Goal: Task Accomplishment & Management: Complete application form

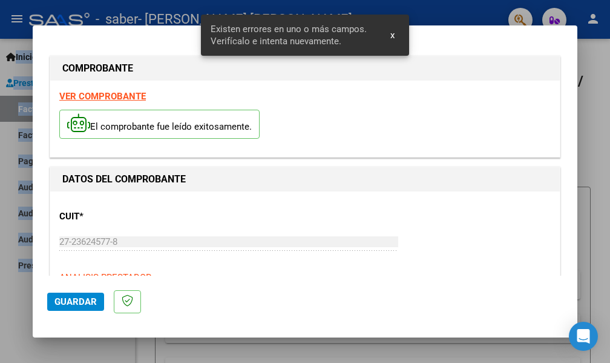
scroll to position [281, 0]
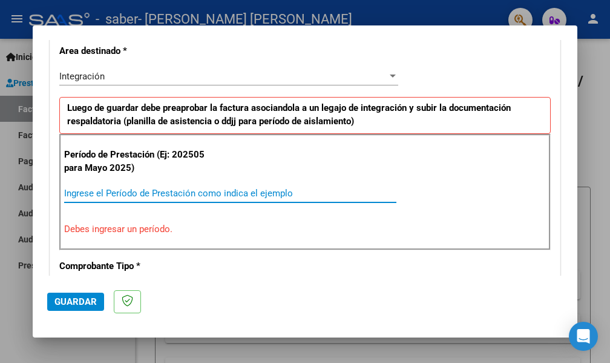
click at [131, 189] on input "Ingrese el Período de Prestación como indica el ejemplo" at bounding box center [230, 193] width 332 height 11
click at [91, 194] on input "Ingrese el Período de Prestación como indica el ejemplo" at bounding box center [230, 193] width 332 height 11
click at [122, 197] on input "Ingrese el Período de Prestación como indica el ejemplo" at bounding box center [230, 193] width 332 height 11
click at [104, 194] on input "Ingrese el Período de Prestación como indica el ejemplo" at bounding box center [230, 193] width 332 height 11
click at [99, 189] on input "Ingrese el Período de Prestación como indica el ejemplo" at bounding box center [230, 193] width 332 height 11
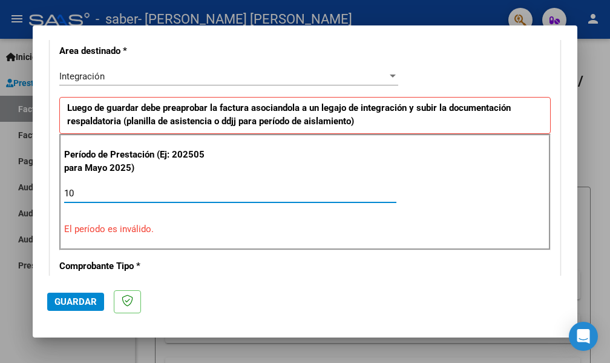
type input "1"
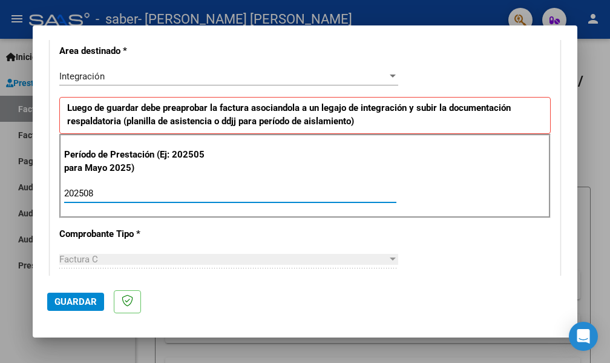
type input "202508"
click at [114, 254] on div "Factura C" at bounding box center [223, 259] width 328 height 11
click at [134, 254] on div "Factura C" at bounding box center [223, 259] width 328 height 11
click at [388, 257] on div at bounding box center [393, 259] width 11 height 10
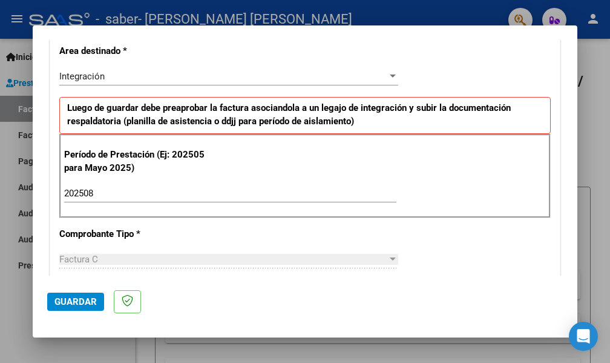
click at [390, 258] on div at bounding box center [393, 258] width 6 height 3
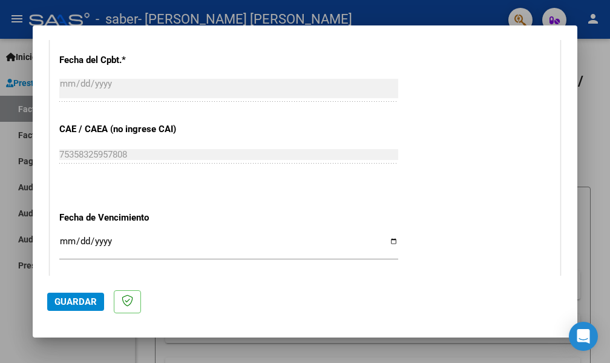
scroll to position [737, 0]
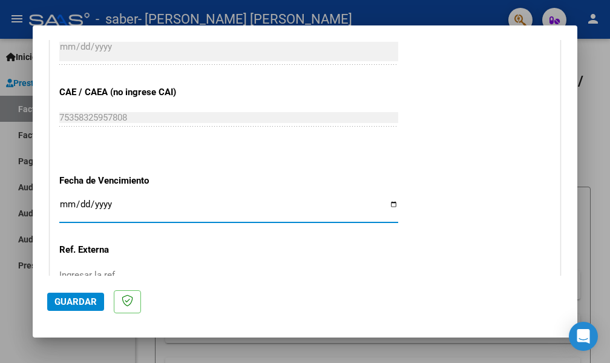
click at [71, 199] on input "Ingresar la fecha" at bounding box center [228, 208] width 339 height 19
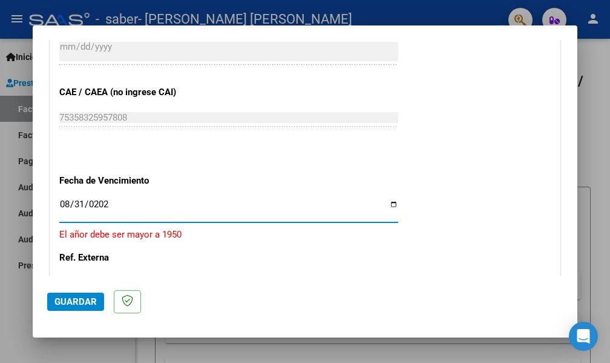
type input "[DATE]"
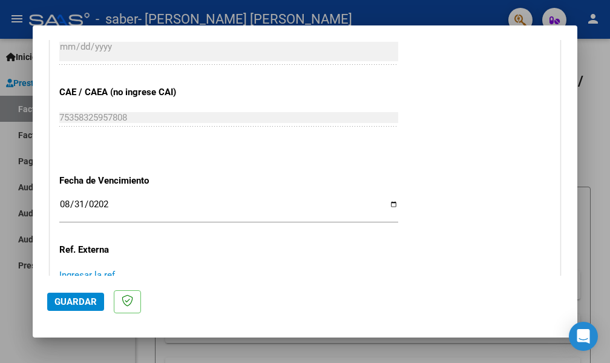
click at [96, 269] on input "Ingresar la ref." at bounding box center [228, 274] width 339 height 11
